Goal: Entertainment & Leisure: Consume media (video, audio)

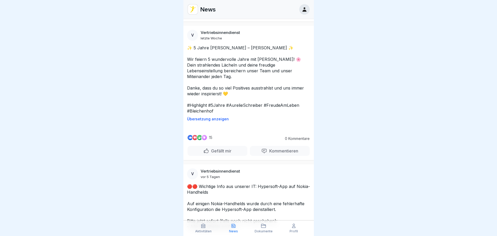
scroll to position [2029, 0]
drag, startPoint x: 281, startPoint y: 150, endPoint x: 214, endPoint y: 158, distance: 67.6
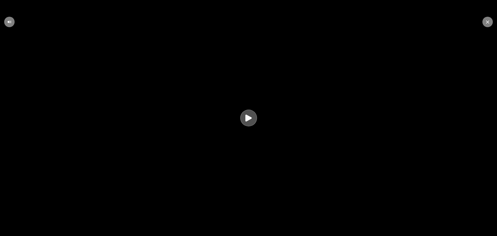
click at [250, 119] on icon at bounding box center [249, 118] width 6 height 7
click at [488, 23] on icon at bounding box center [487, 21] width 3 height 3
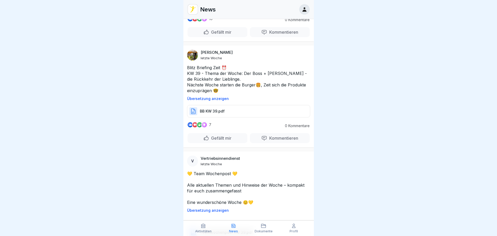
scroll to position [3935, 0]
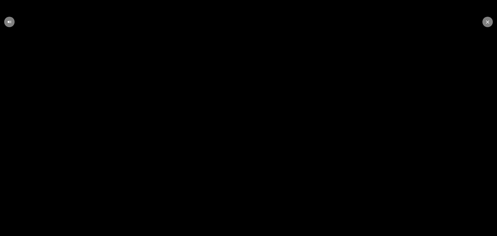
click at [490, 22] on div at bounding box center [488, 22] width 10 height 10
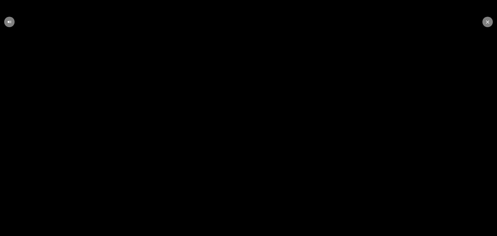
click at [488, 22] on icon at bounding box center [487, 21] width 3 height 3
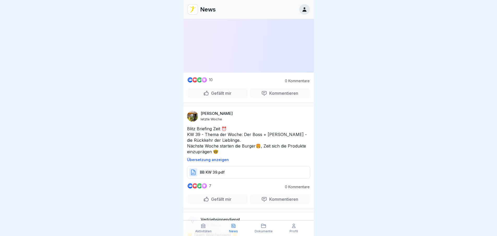
click at [485, 20] on div at bounding box center [248, 118] width 497 height 236
click at [484, 19] on div at bounding box center [248, 118] width 497 height 236
drag, startPoint x: 482, startPoint y: 20, endPoint x: 479, endPoint y: 21, distance: 3.3
click at [481, 21] on div at bounding box center [248, 118] width 497 height 236
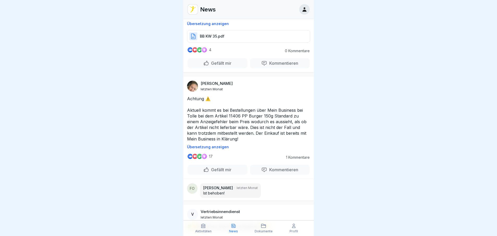
scroll to position [12727, 0]
